Goal: Task Accomplishment & Management: Complete application form

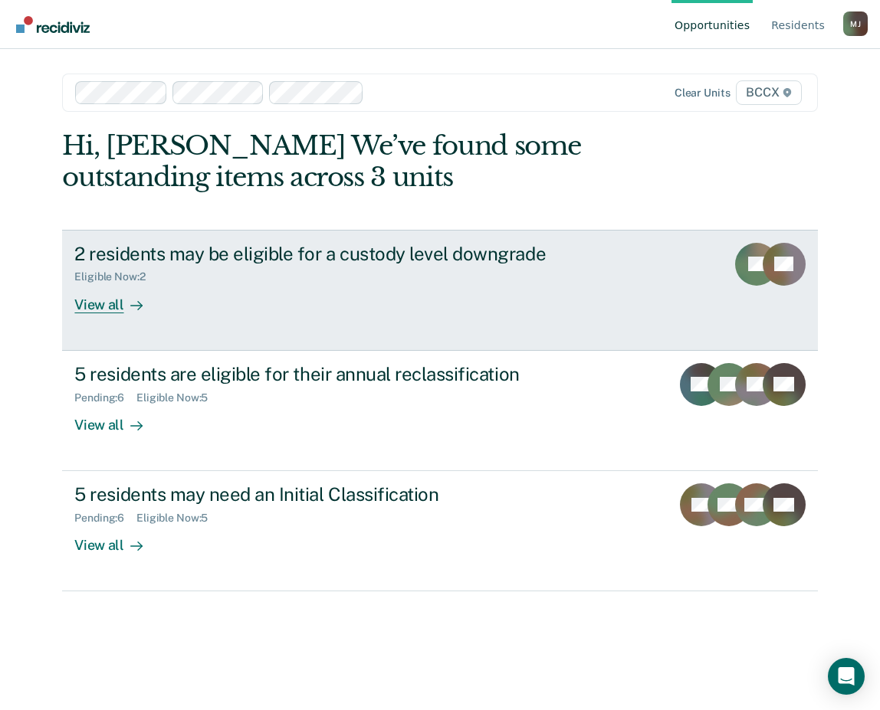
click at [121, 308] on div "View all" at bounding box center [117, 299] width 86 height 30
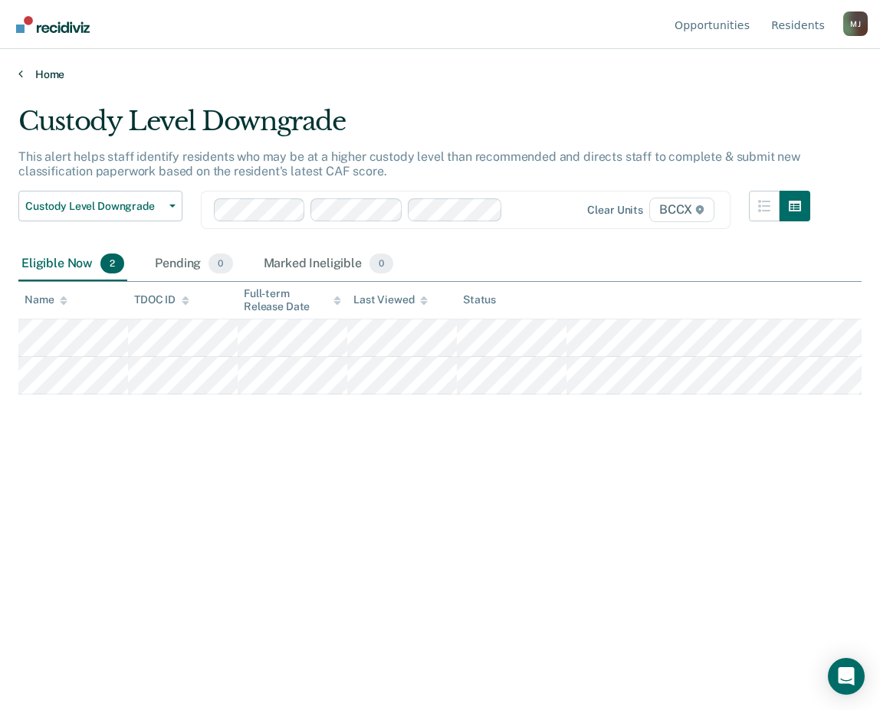
click at [44, 77] on link "Home" at bounding box center [439, 74] width 843 height 14
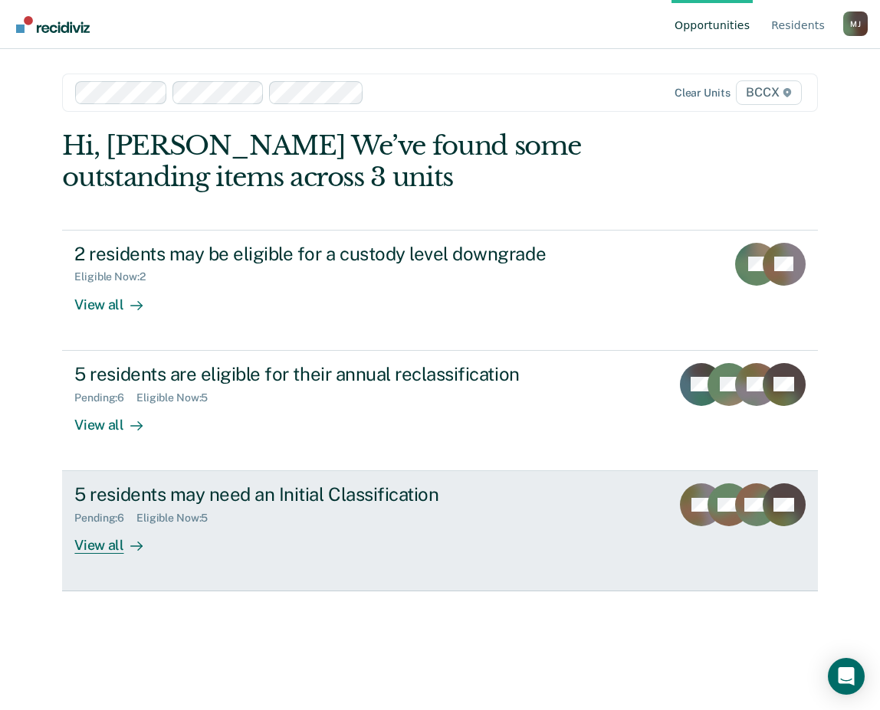
click at [98, 546] on div "View all" at bounding box center [117, 540] width 86 height 30
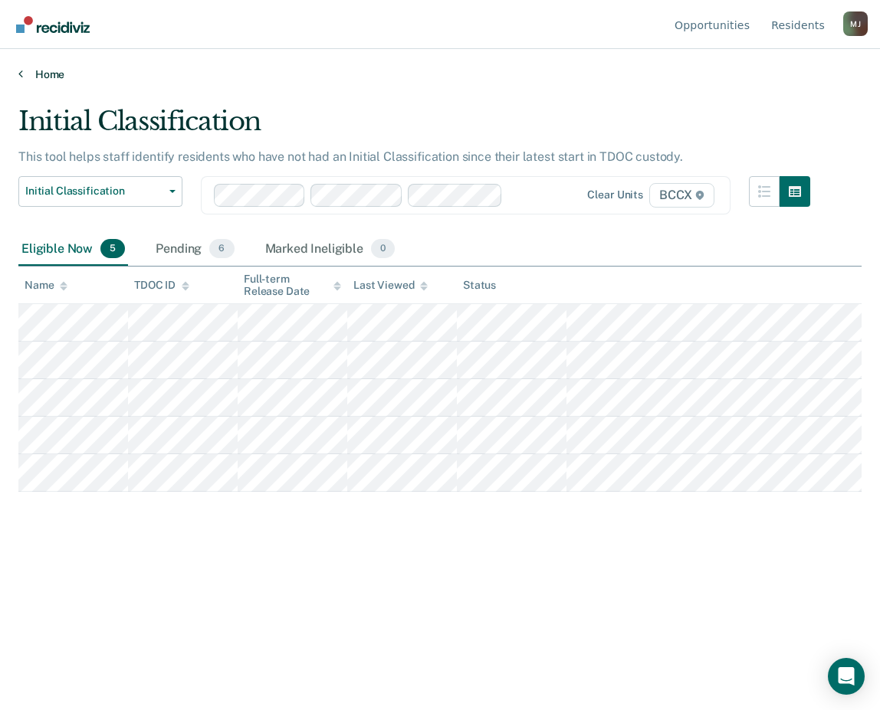
click at [21, 76] on icon at bounding box center [20, 73] width 5 height 12
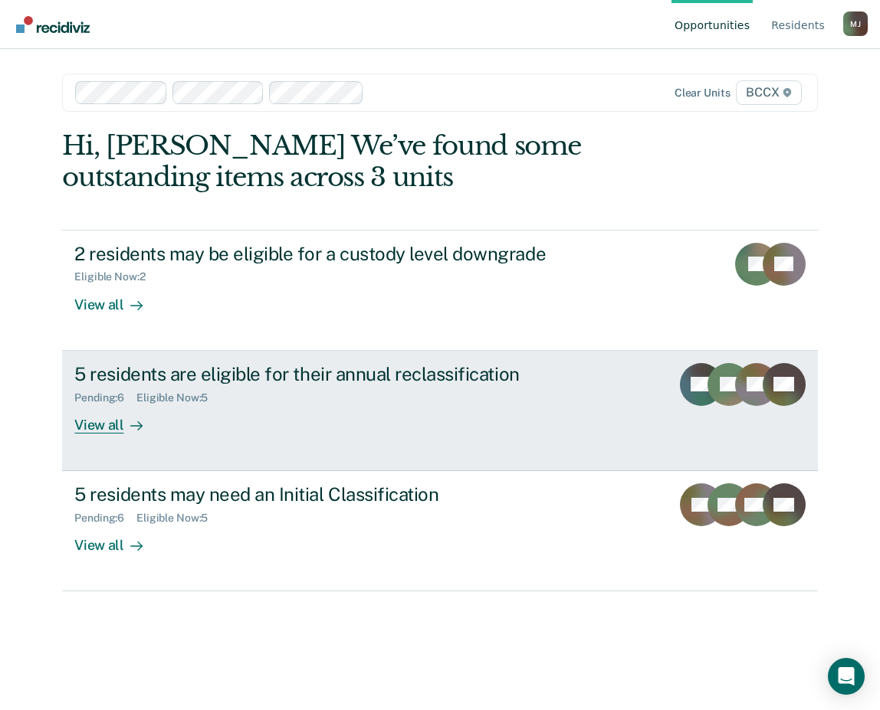
click at [119, 425] on div "View all" at bounding box center [117, 419] width 86 height 30
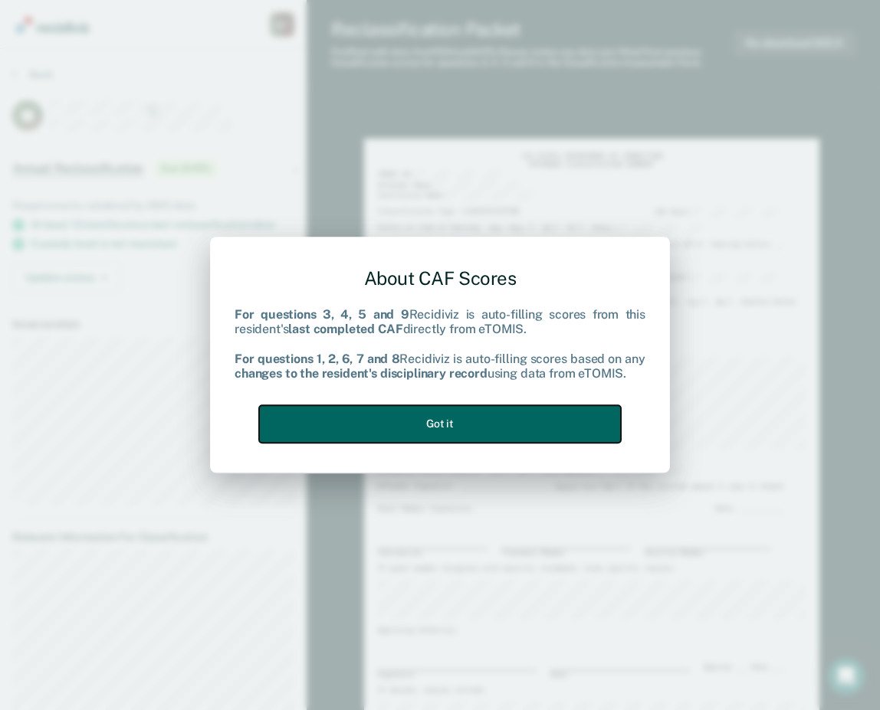
click at [509, 435] on button "Got it" at bounding box center [440, 424] width 362 height 38
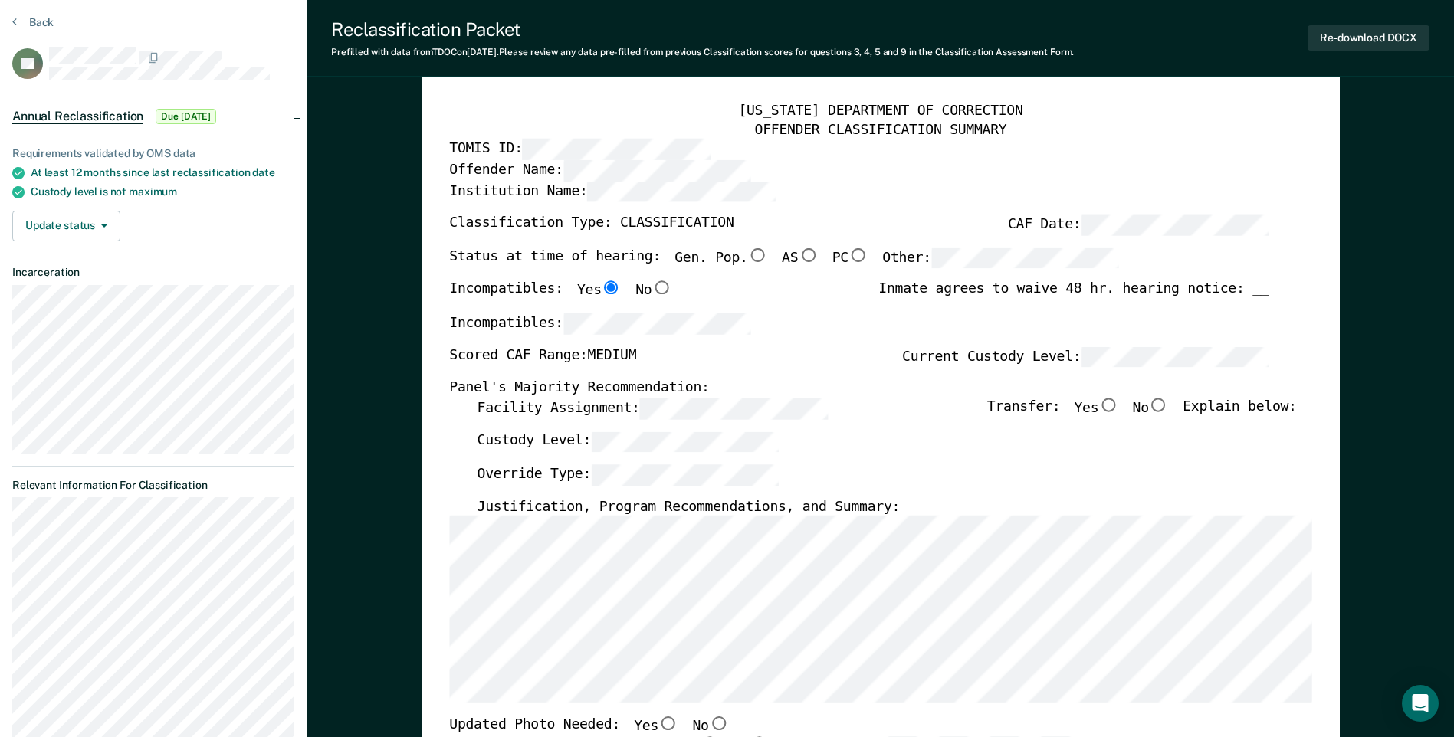
scroll to position [77, 0]
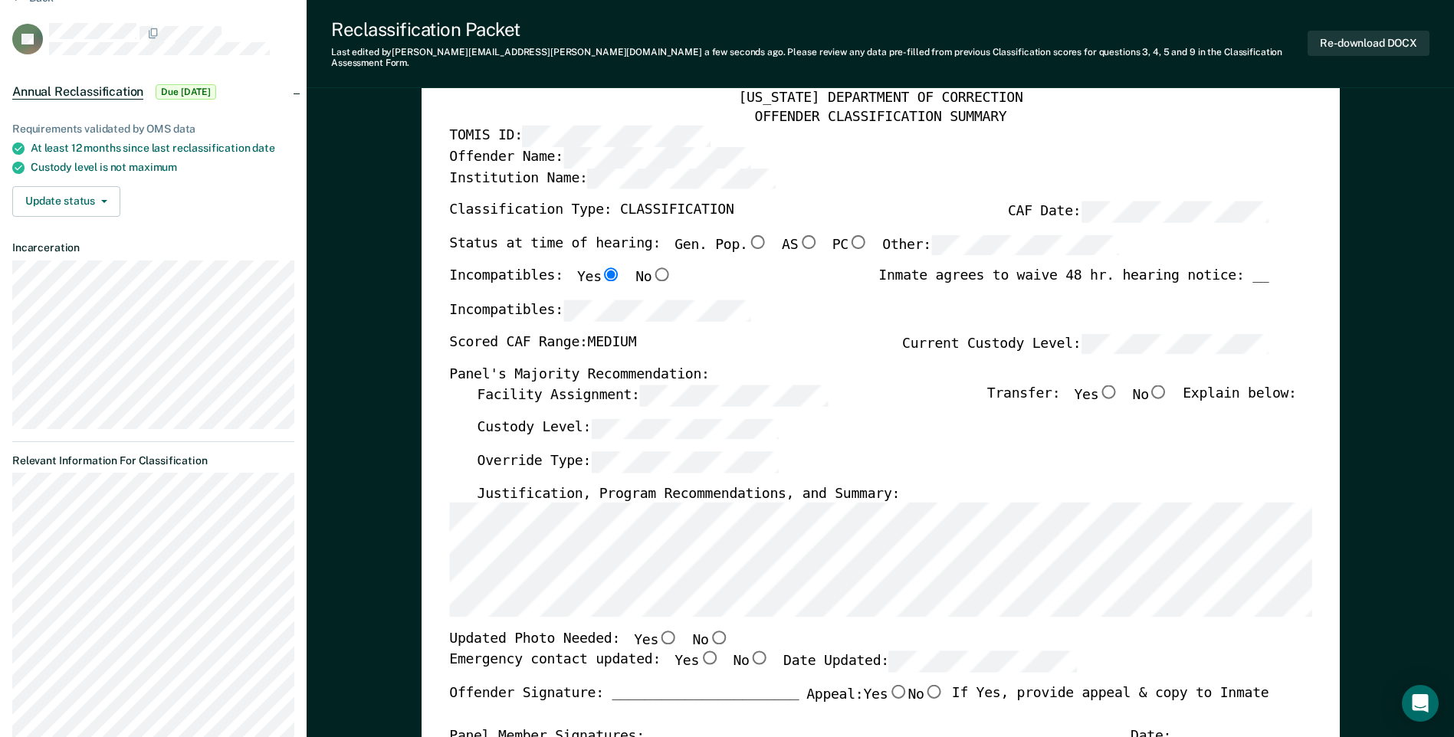
click at [708, 632] on input "No" at bounding box center [718, 639] width 20 height 14
type textarea "x"
radio input "true"
click at [699, 651] on input "Yes" at bounding box center [709, 658] width 20 height 14
type textarea "x"
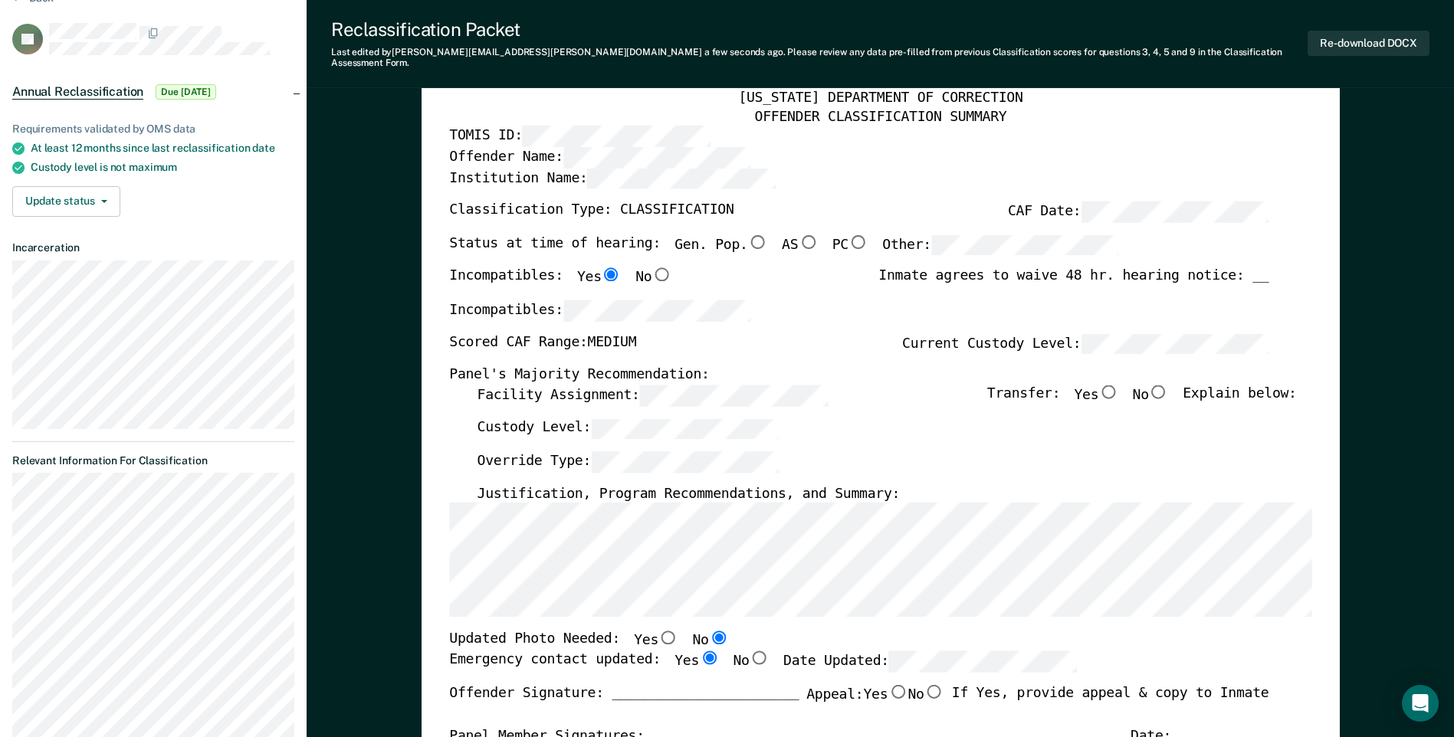
radio input "true"
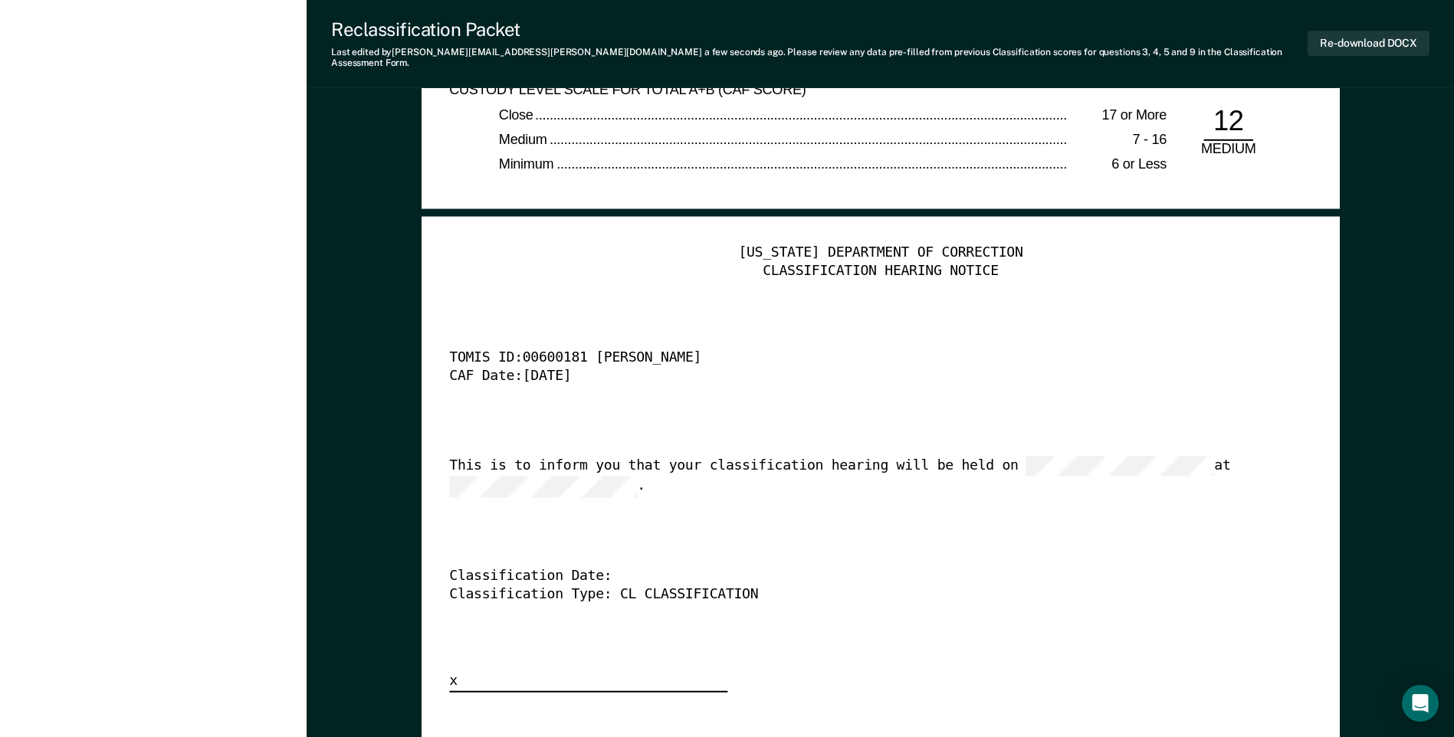
scroll to position [3832, 0]
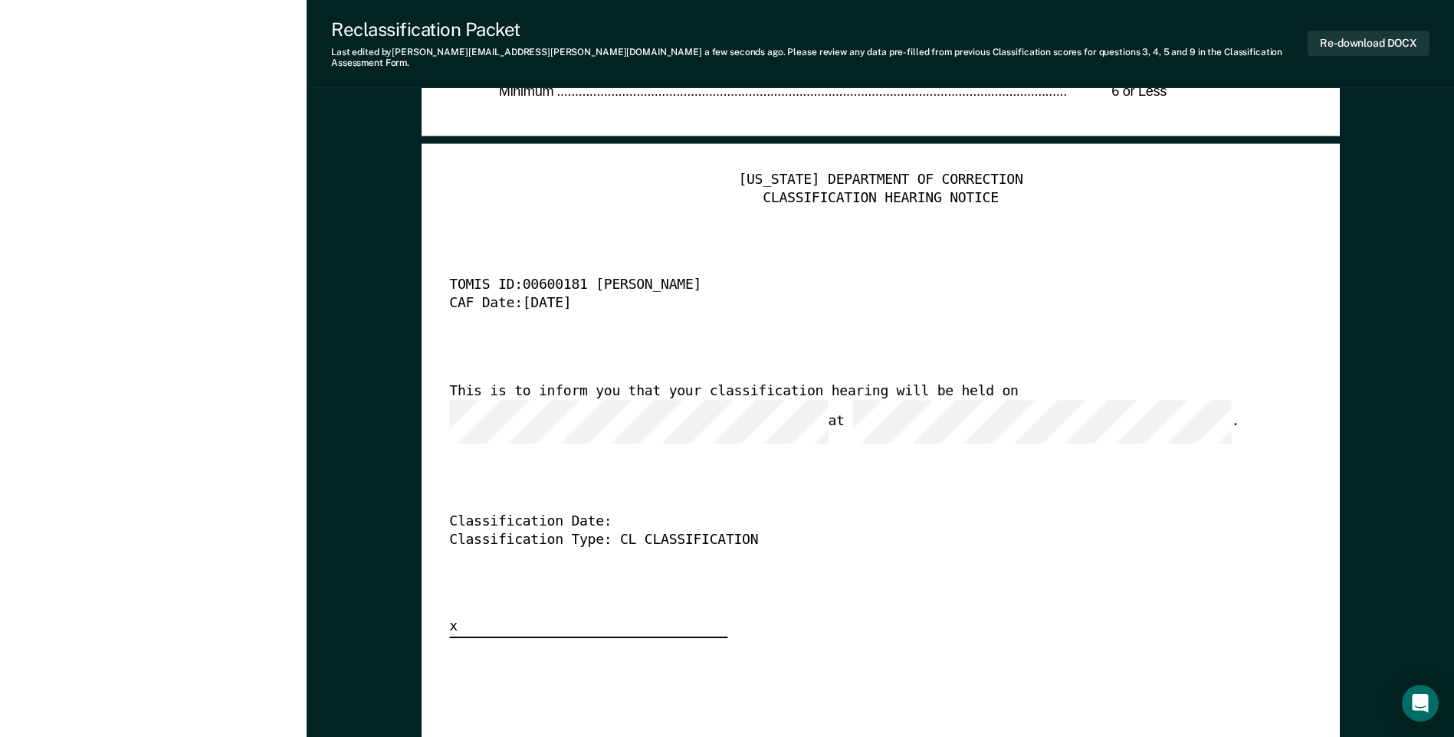
click at [768, 310] on div "[US_STATE] DEPARTMENT OF CORRECTION CLASSIFICATION HEARING NOTICE TOMIS ID: 006…" at bounding box center [880, 405] width 862 height 467
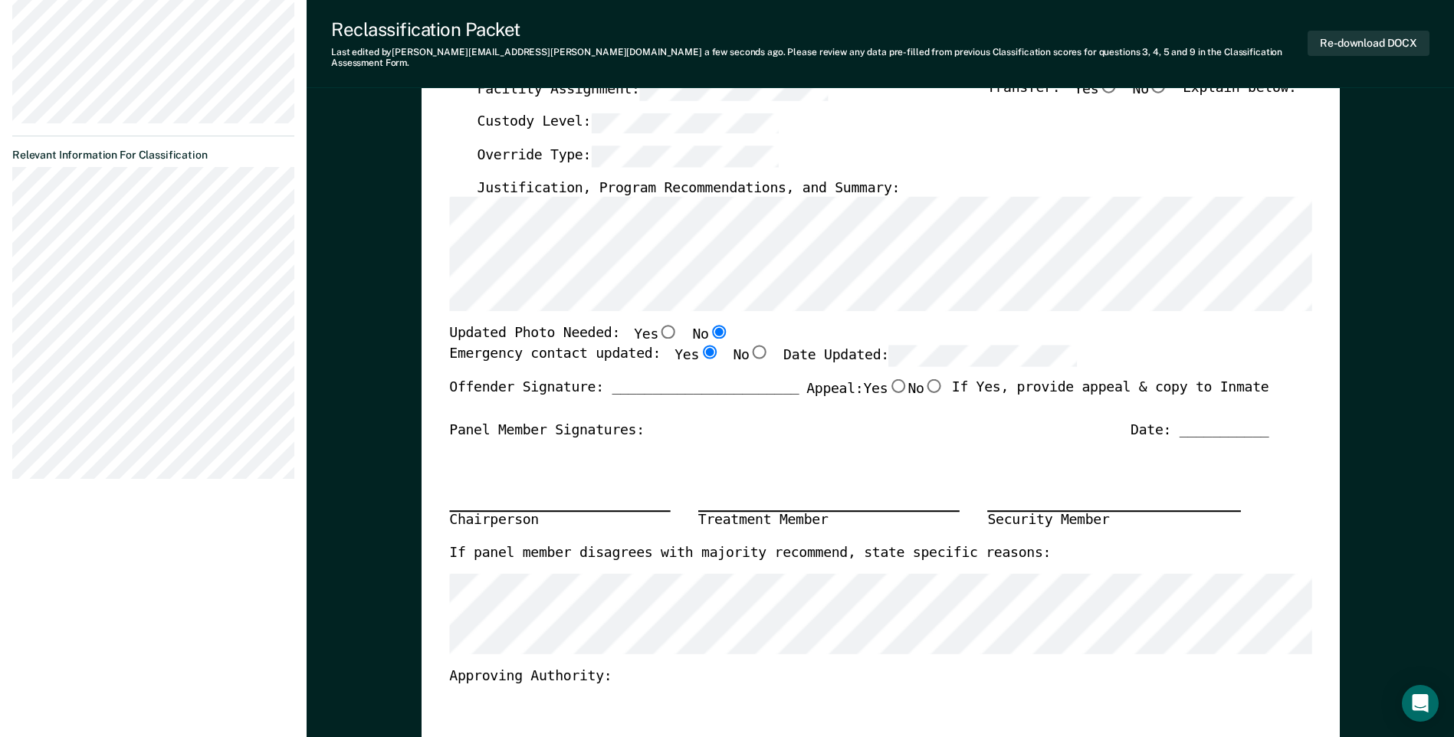
scroll to position [153, 0]
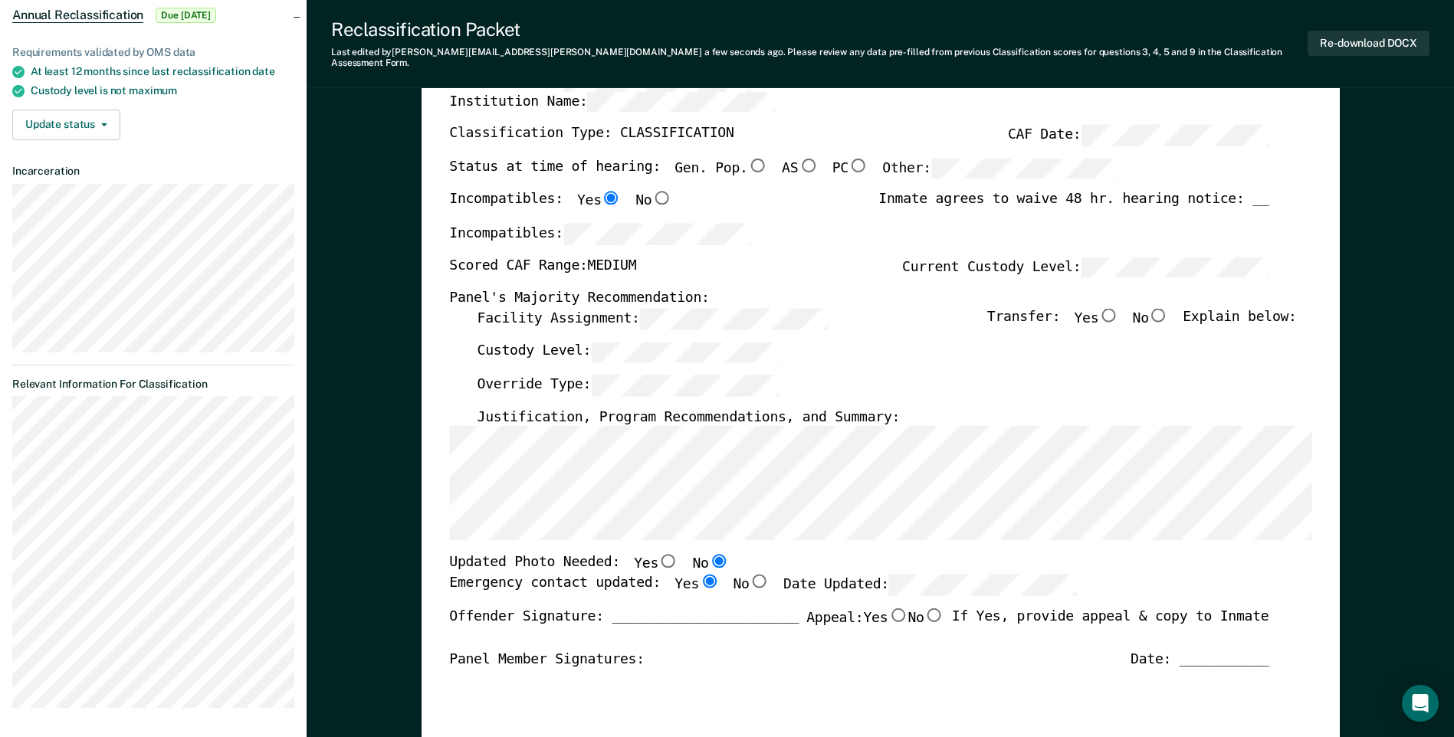
click at [879, 308] on input "No" at bounding box center [1159, 315] width 20 height 14
type textarea "x"
radio input "true"
click at [879, 41] on button "Re-download DOCX" at bounding box center [1368, 43] width 122 height 25
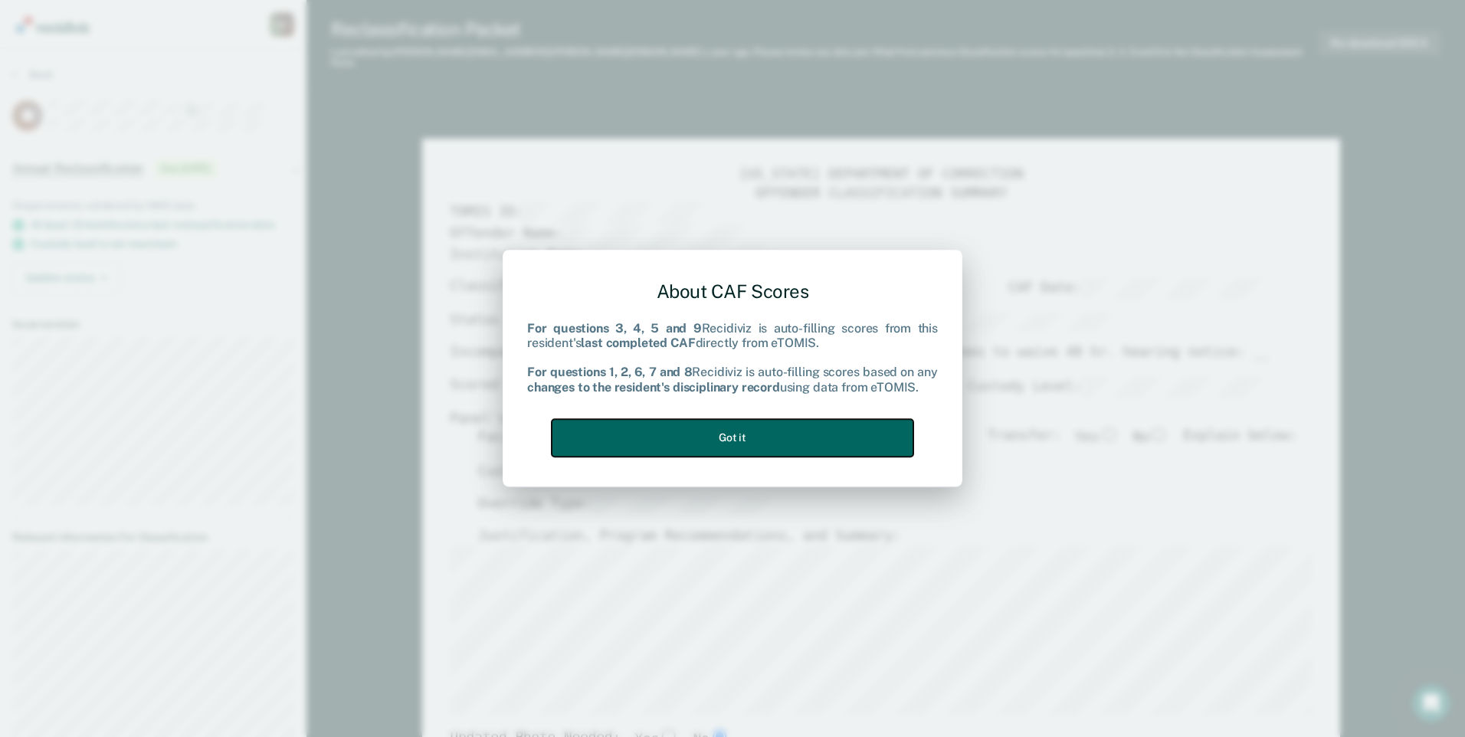
click at [778, 434] on button "Got it" at bounding box center [733, 438] width 362 height 38
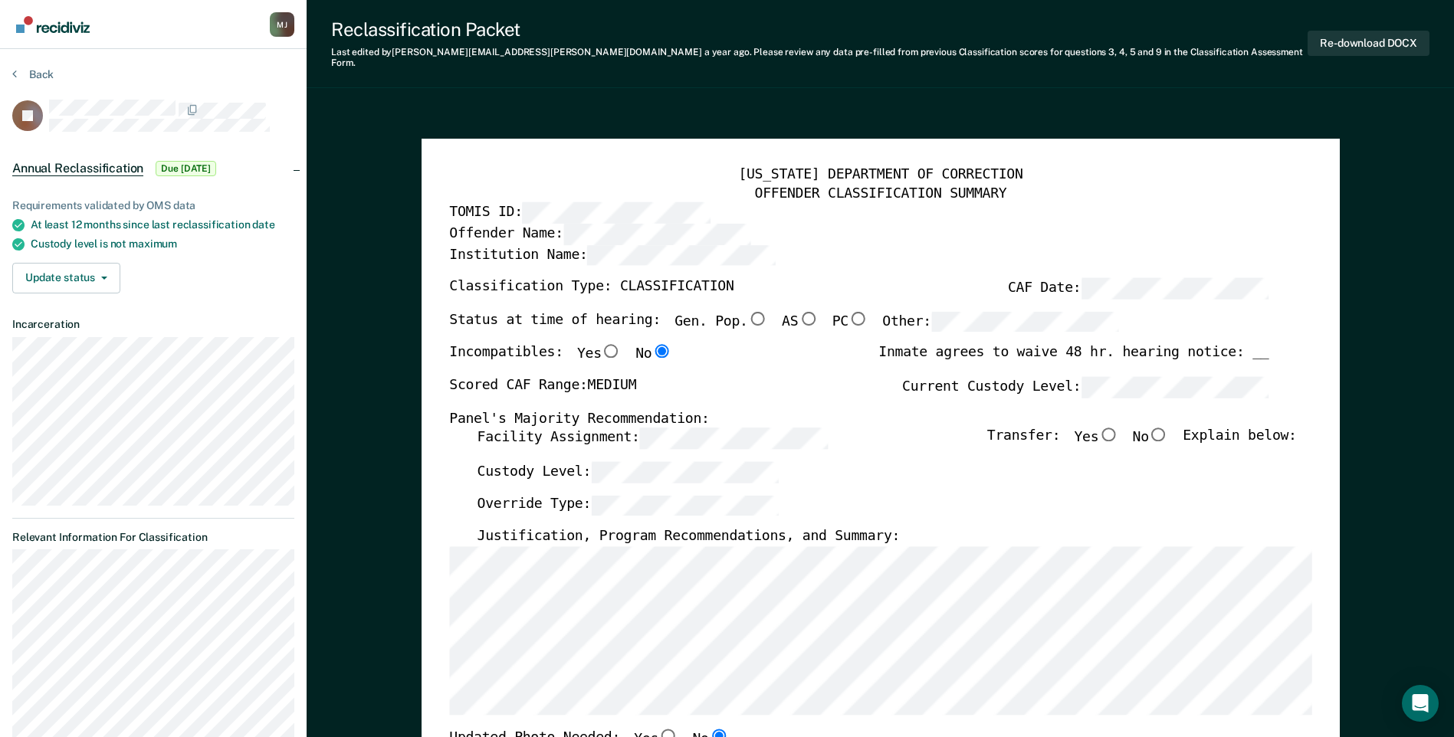
click at [879, 428] on input "No" at bounding box center [1159, 435] width 20 height 14
type textarea "x"
radio input "true"
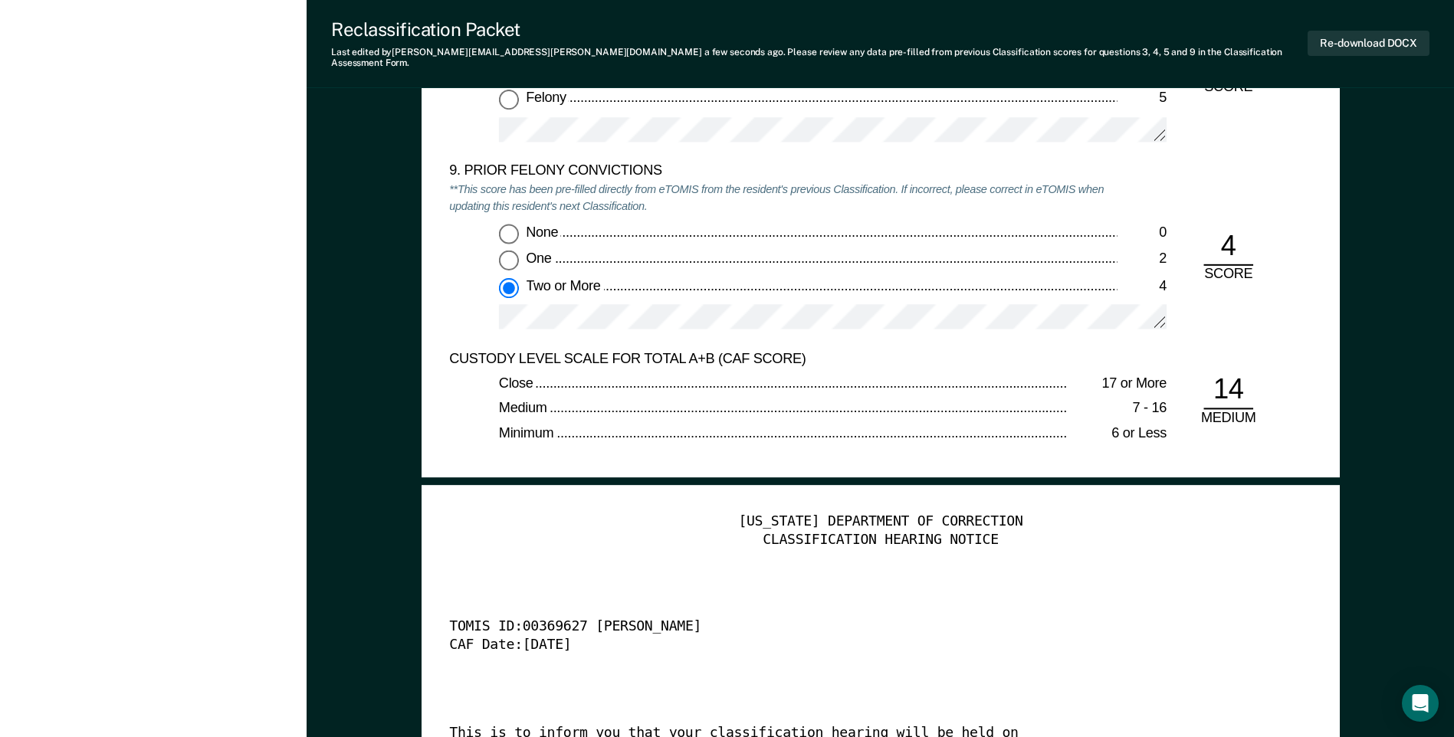
scroll to position [3295, 0]
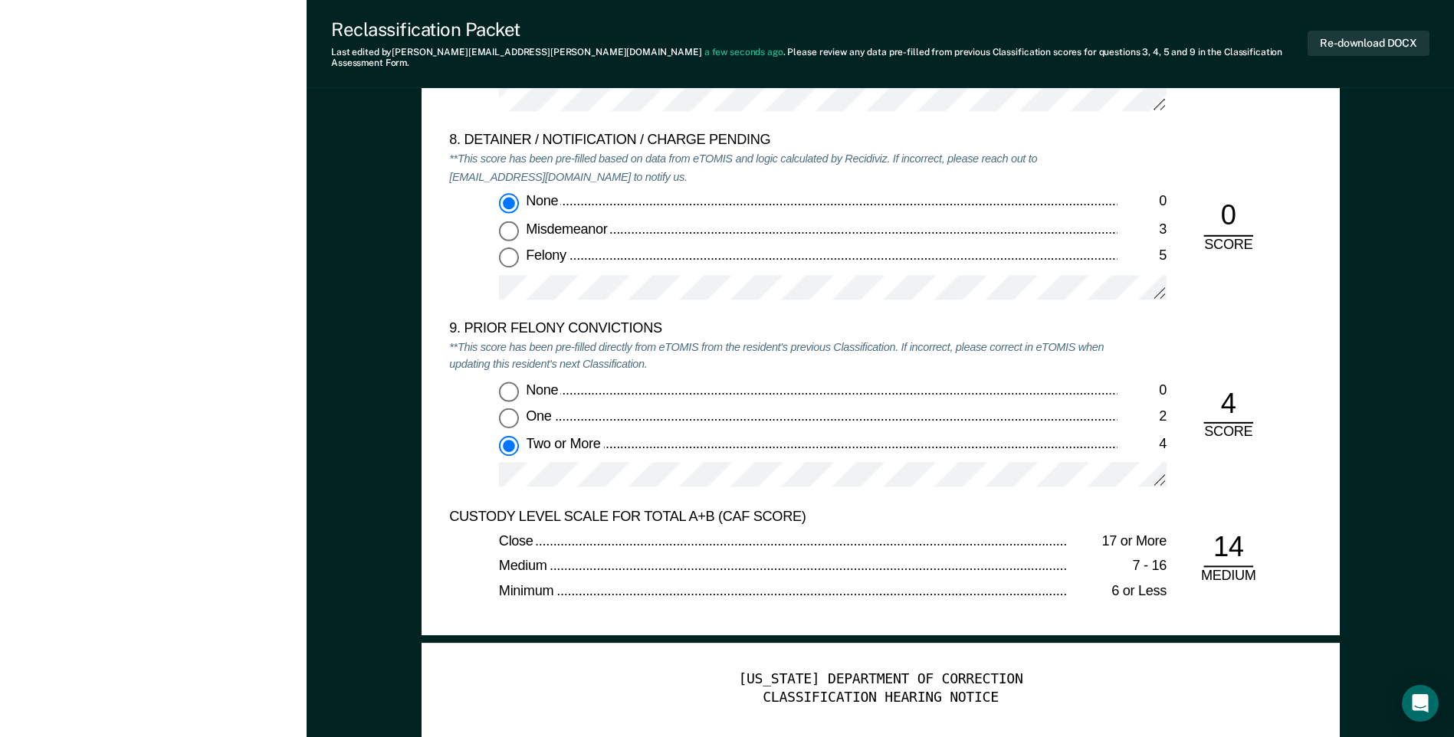
click at [879, 508] on div "CUSTODY LEVEL SCALE FOR TOTAL A+B (CAF SCORE)" at bounding box center [783, 517] width 668 height 18
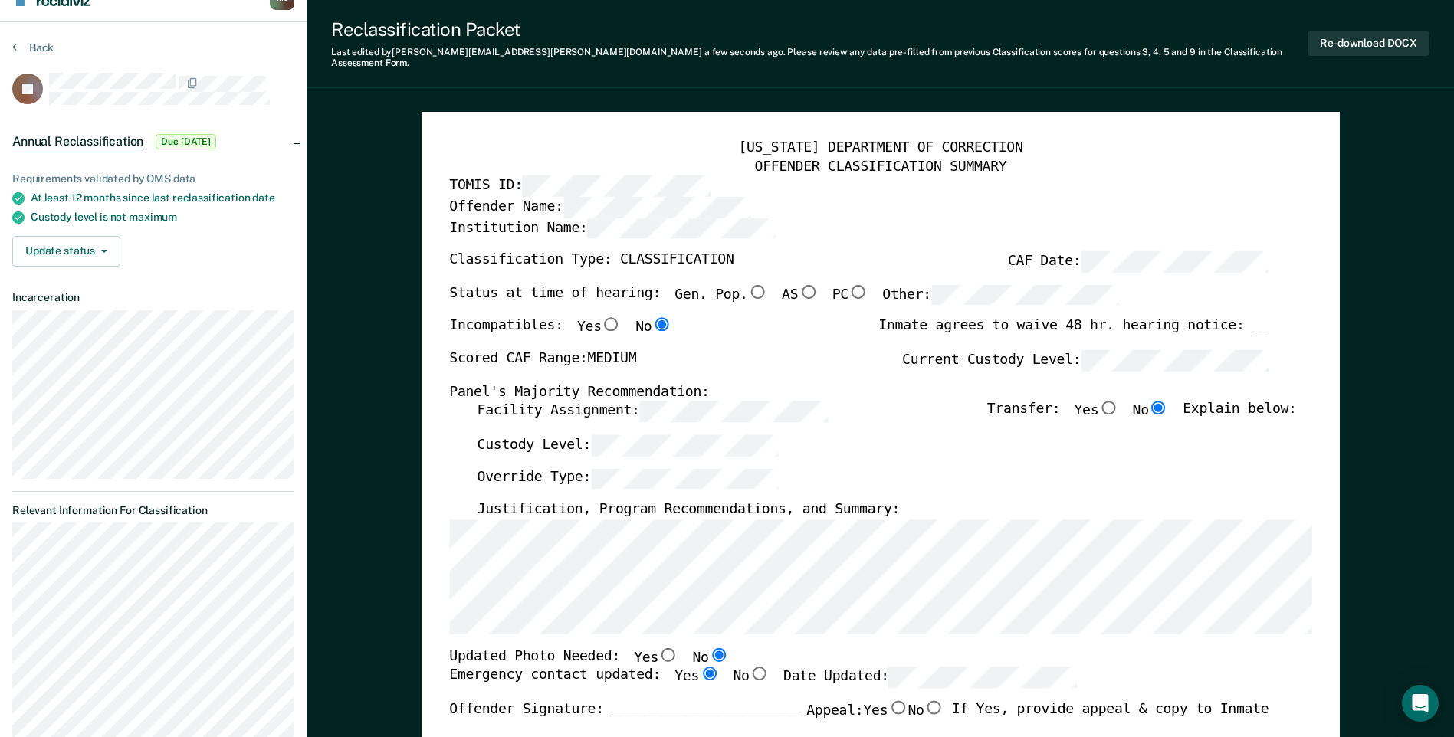
scroll to position [0, 0]
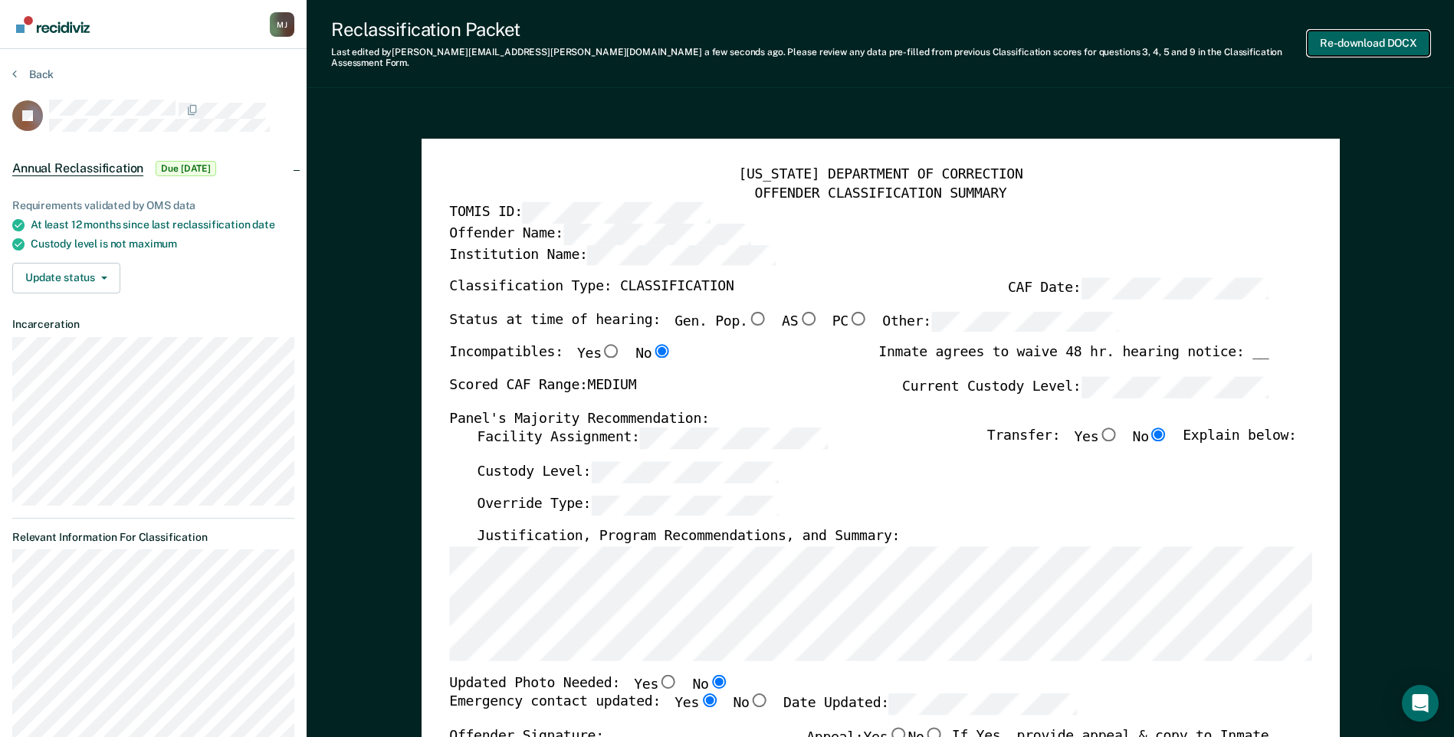
click at [879, 35] on button "Re-download DOCX" at bounding box center [1368, 43] width 122 height 25
type textarea "x"
